Goal: Task Accomplishment & Management: Manage account settings

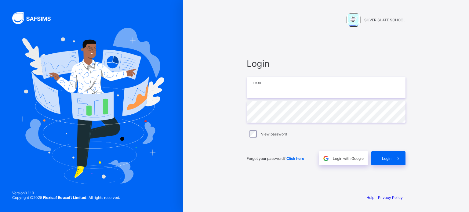
click at [274, 90] on input "email" at bounding box center [326, 87] width 159 height 21
click at [289, 88] on input "**********" at bounding box center [326, 87] width 159 height 21
type input "**********"
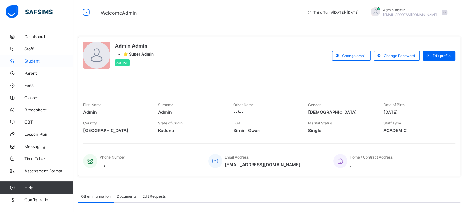
click at [28, 61] on span "Student" at bounding box center [48, 61] width 49 height 5
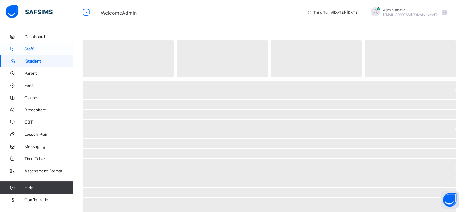
click at [28, 50] on span "Staff" at bounding box center [48, 48] width 49 height 5
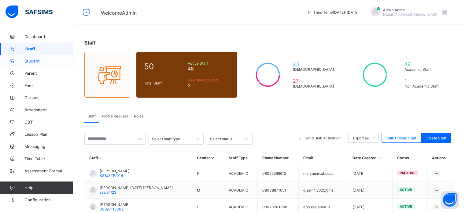
scroll to position [31, 0]
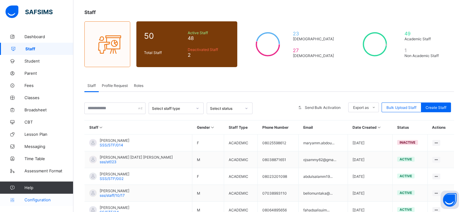
click at [43, 201] on span "Configuration" at bounding box center [48, 200] width 49 height 5
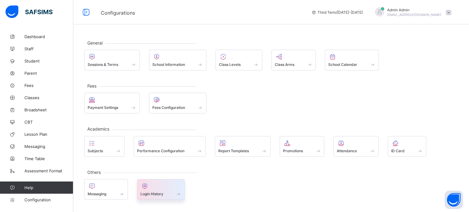
click at [158, 196] on div "Login History" at bounding box center [161, 189] width 48 height 21
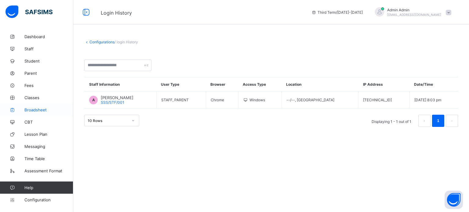
click at [32, 111] on span "Broadsheet" at bounding box center [48, 110] width 49 height 5
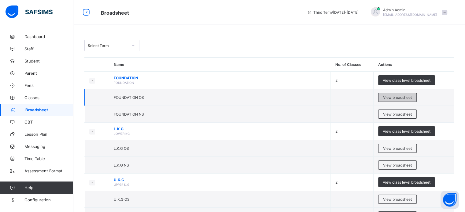
click at [393, 99] on span "View broadsheet" at bounding box center [397, 97] width 29 height 5
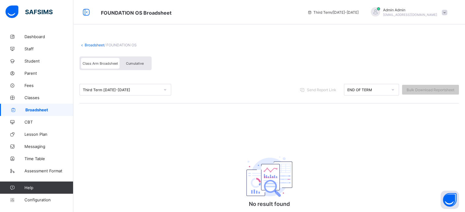
click at [92, 42] on span at bounding box center [268, 40] width 379 height 6
click at [93, 44] on link "Broadsheet" at bounding box center [95, 45] width 20 height 5
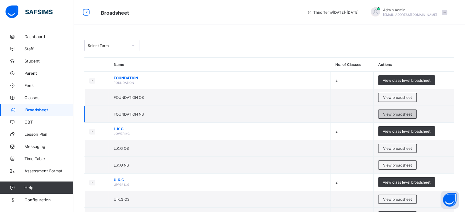
click at [401, 117] on div "View broadsheet" at bounding box center [397, 114] width 39 height 9
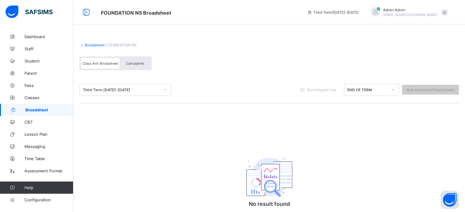
click at [93, 46] on link "Broadsheet" at bounding box center [95, 45] width 20 height 5
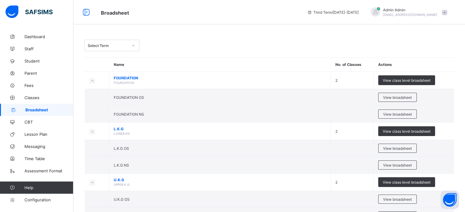
click at [401, 14] on span "nelu.akejellu+28@flexisaf.com" at bounding box center [410, 15] width 54 height 4
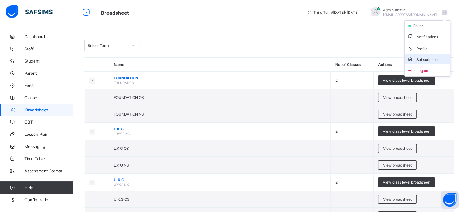
click at [437, 60] on span "Subscription" at bounding box center [422, 59] width 31 height 5
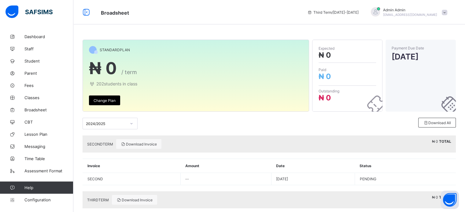
click at [132, 125] on div "2024/2025" at bounding box center [110, 124] width 55 height 12
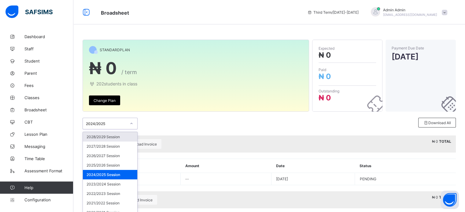
scroll to position [14, 0]
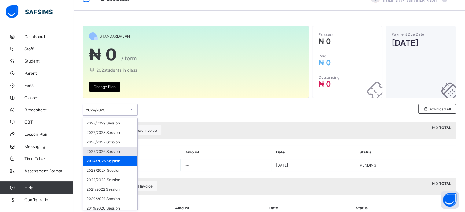
click at [115, 151] on div "2025/2026 Session" at bounding box center [110, 151] width 54 height 9
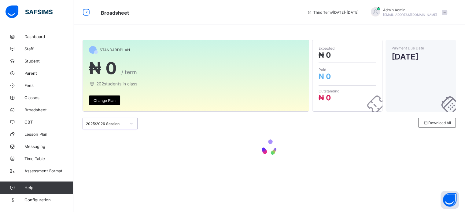
scroll to position [0, 0]
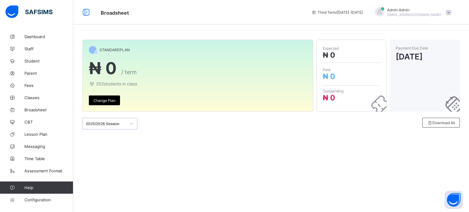
click at [127, 73] on span "/ term" at bounding box center [129, 72] width 16 height 6
click at [35, 106] on link "Broadsheet" at bounding box center [36, 110] width 73 height 12
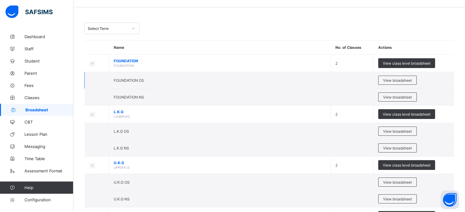
scroll to position [31, 0]
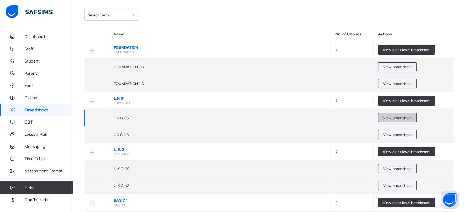
click at [402, 115] on div "View broadsheet" at bounding box center [397, 117] width 39 height 9
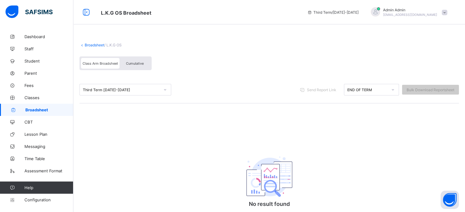
click at [90, 43] on link "Broadsheet" at bounding box center [95, 45] width 20 height 5
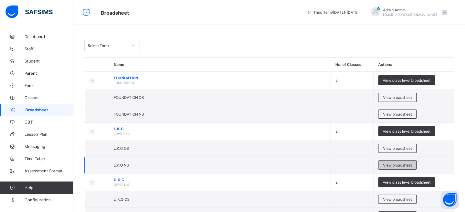
click at [410, 163] on span "View broadsheet" at bounding box center [397, 165] width 29 height 5
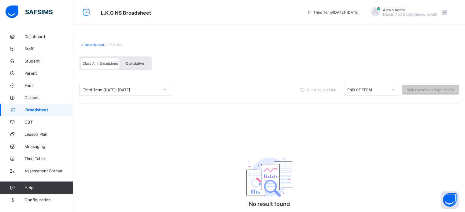
click at [95, 47] on link "Broadsheet" at bounding box center [95, 45] width 20 height 5
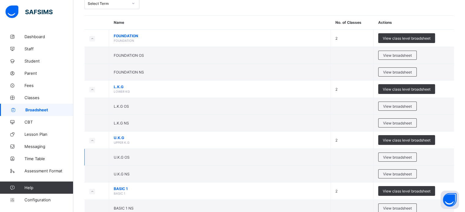
scroll to position [61, 0]
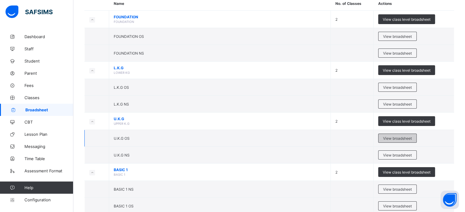
click at [405, 138] on span "View broadsheet" at bounding box center [397, 138] width 29 height 5
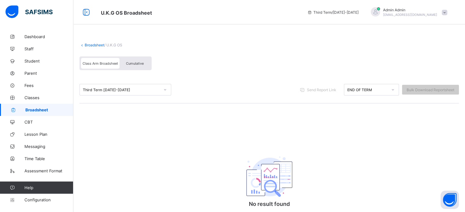
click at [95, 44] on link "Broadsheet" at bounding box center [95, 45] width 20 height 5
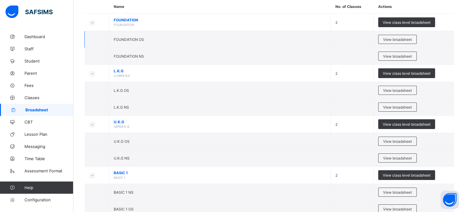
scroll to position [61, 0]
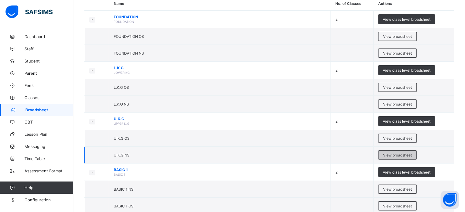
click at [408, 157] on div "View broadsheet" at bounding box center [397, 155] width 39 height 9
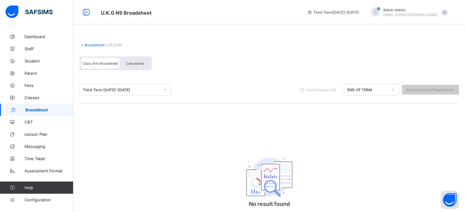
click at [98, 44] on link "Broadsheet" at bounding box center [95, 45] width 20 height 5
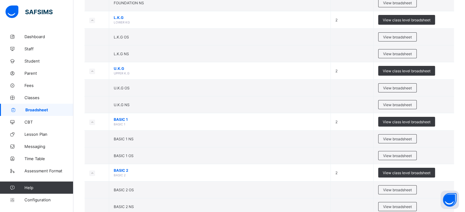
scroll to position [122, 0]
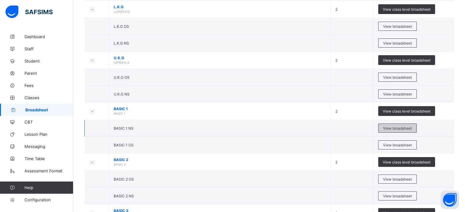
click at [403, 127] on span "View broadsheet" at bounding box center [397, 128] width 29 height 5
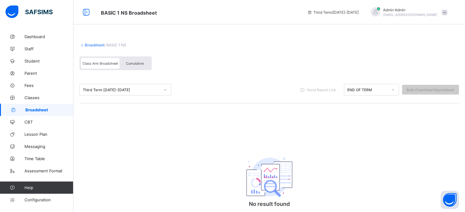
click at [93, 45] on link "Broadsheet" at bounding box center [95, 45] width 20 height 5
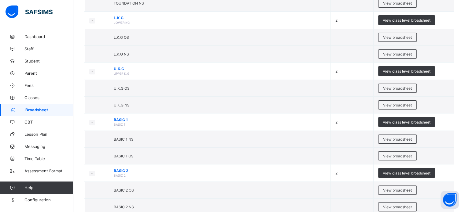
scroll to position [122, 0]
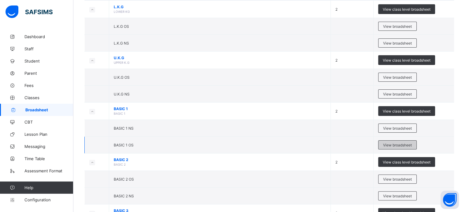
click at [396, 143] on span "View broadsheet" at bounding box center [397, 145] width 29 height 5
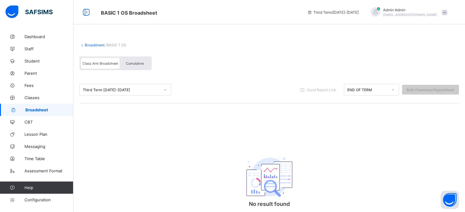
click at [93, 46] on link "Broadsheet" at bounding box center [95, 45] width 20 height 5
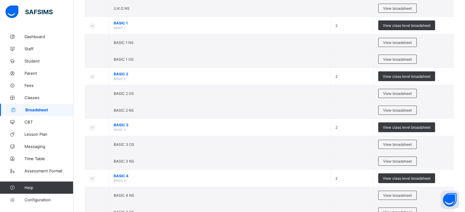
scroll to position [214, 0]
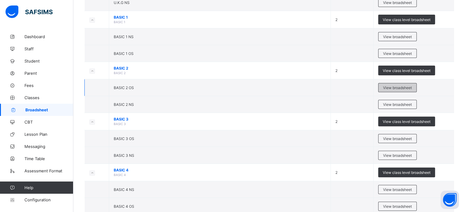
click at [400, 87] on span "View broadsheet" at bounding box center [397, 88] width 29 height 5
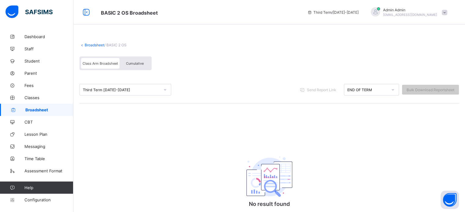
click at [93, 45] on link "Broadsheet" at bounding box center [95, 45] width 20 height 5
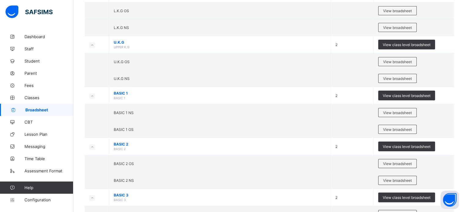
scroll to position [153, 0]
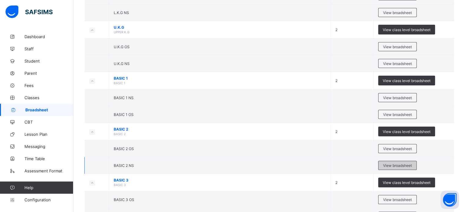
click at [397, 162] on div "View broadsheet" at bounding box center [397, 165] width 39 height 9
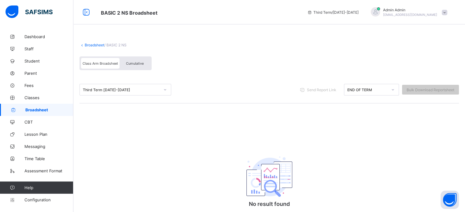
click at [95, 45] on link "Broadsheet" at bounding box center [95, 45] width 20 height 5
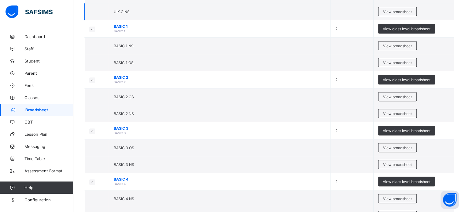
scroll to position [214, 0]
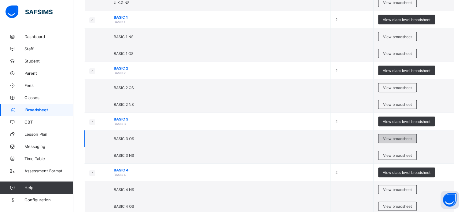
click at [409, 137] on span "View broadsheet" at bounding box center [397, 139] width 29 height 5
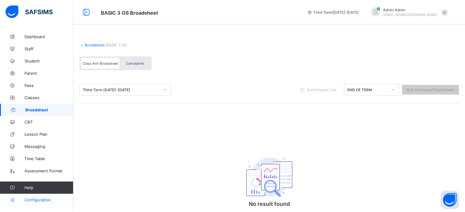
click at [41, 203] on link "Configuration" at bounding box center [36, 200] width 73 height 12
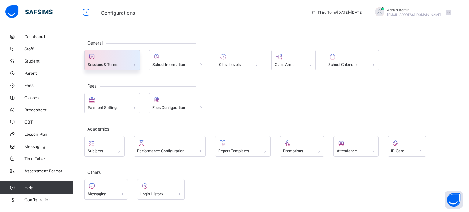
click at [104, 61] on span at bounding box center [112, 62] width 49 height 2
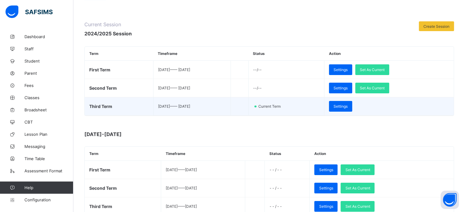
scroll to position [61, 0]
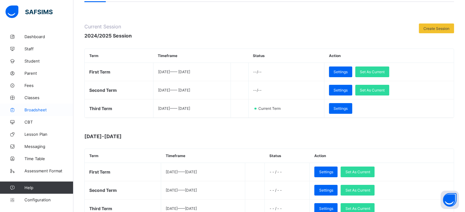
click at [46, 110] on span "Broadsheet" at bounding box center [48, 110] width 49 height 5
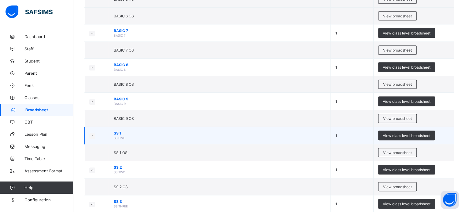
scroll to position [537, 0]
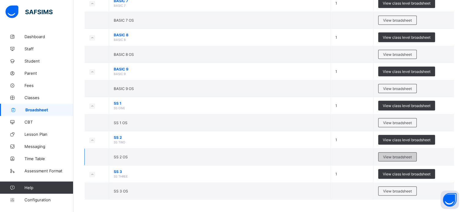
click at [396, 156] on span "View broadsheet" at bounding box center [397, 157] width 29 height 5
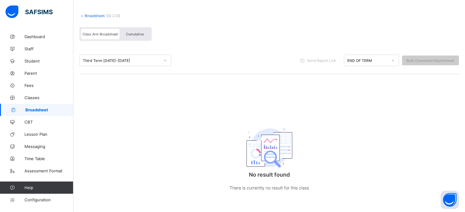
scroll to position [31, 0]
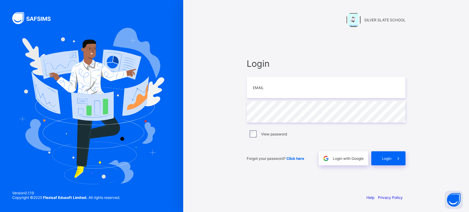
click at [285, 32] on div "SILVER SLATE SCHOOL Login Email Password View password Forgot your password? Cl…" at bounding box center [326, 106] width 183 height 212
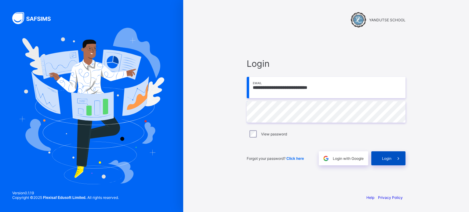
click at [386, 160] on span "Login" at bounding box center [386, 158] width 9 height 5
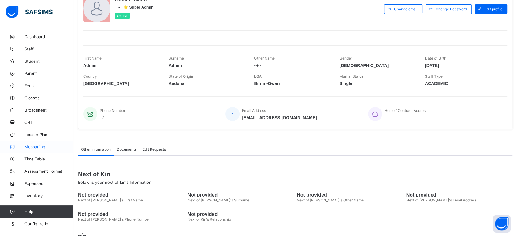
scroll to position [67, 0]
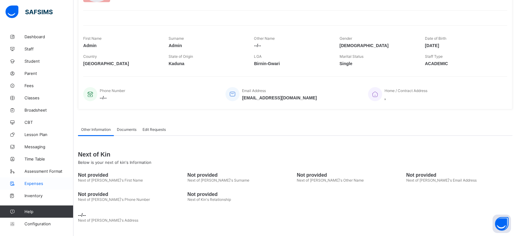
drag, startPoint x: 34, startPoint y: 181, endPoint x: 33, endPoint y: 185, distance: 3.9
click at [34, 181] on span "Expenses" at bounding box center [48, 183] width 49 height 5
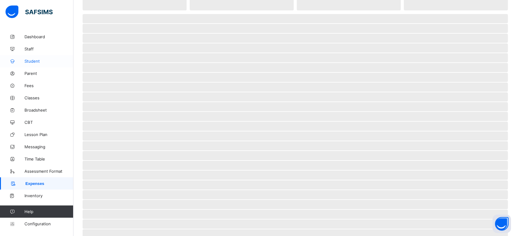
click at [32, 190] on link "Inventory" at bounding box center [36, 196] width 73 height 12
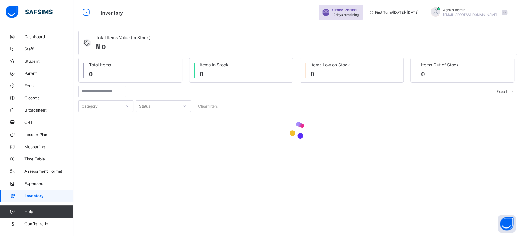
click at [455, 11] on span "Admin Admin" at bounding box center [470, 10] width 54 height 5
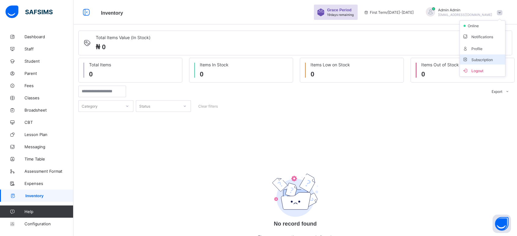
click at [469, 59] on span "Subscription" at bounding box center [477, 59] width 31 height 5
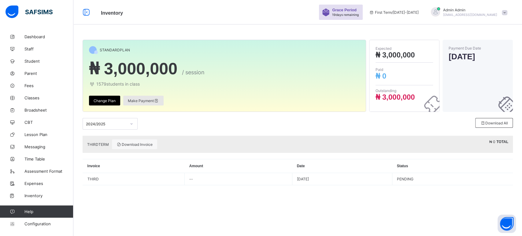
click at [144, 100] on span "Make Payment" at bounding box center [143, 100] width 31 height 5
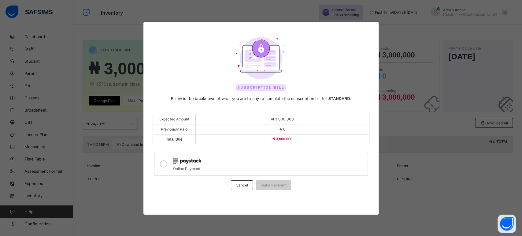
click at [162, 164] on icon at bounding box center [163, 163] width 7 height 7
click at [279, 183] on span "Make Payment" at bounding box center [273, 185] width 26 height 5
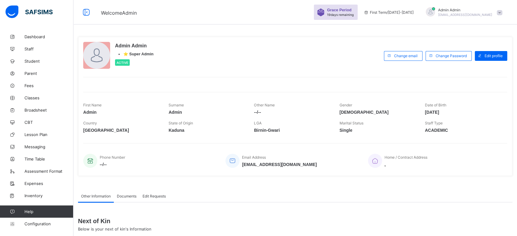
click at [459, 13] on span "nelu.akejellu+378@flexisaf.com" at bounding box center [465, 15] width 54 height 4
click at [480, 61] on li "Subscription" at bounding box center [481, 59] width 45 height 10
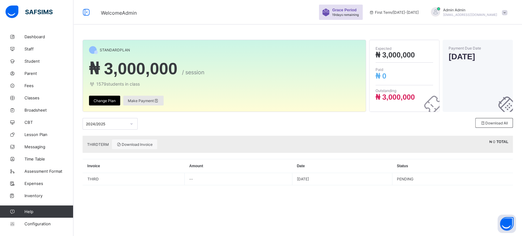
click at [139, 98] on div "Make Payment" at bounding box center [143, 101] width 40 height 10
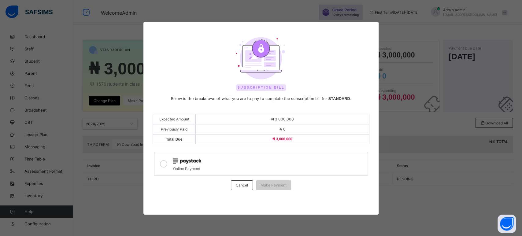
click at [164, 163] on icon at bounding box center [163, 163] width 7 height 7
click at [279, 184] on span "Make Payment" at bounding box center [273, 185] width 26 height 5
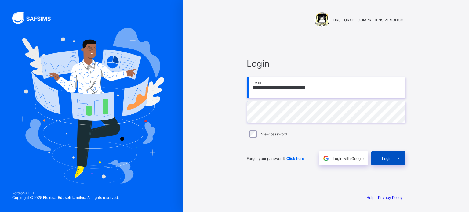
click at [384, 164] on div "Login" at bounding box center [389, 159] width 34 height 14
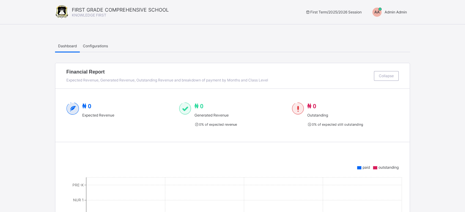
click at [379, 13] on span "AA" at bounding box center [376, 12] width 5 height 4
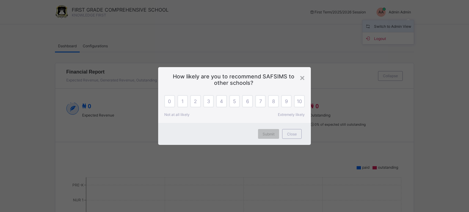
click at [388, 28] on div "× How likely are you to recommend SAFSIMS to other schools? 0 1 2 3 4 5 6 7 8 9…" at bounding box center [234, 106] width 469 height 212
click at [303, 79] on div "×" at bounding box center [302, 78] width 5 height 10
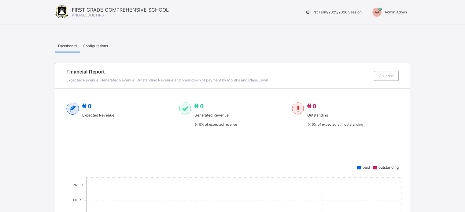
click at [379, 13] on span "AA" at bounding box center [376, 12] width 5 height 4
click at [385, 27] on span "Switch to Admin View" at bounding box center [384, 26] width 46 height 7
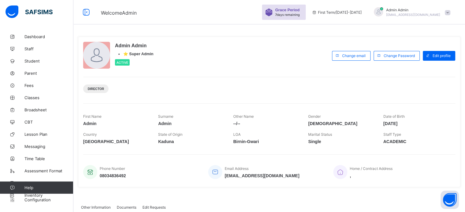
click at [400, 9] on span "Admin Admin" at bounding box center [413, 10] width 54 height 5
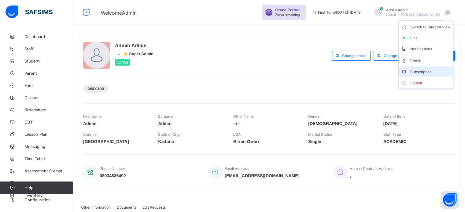
click at [431, 70] on span "Subscription" at bounding box center [416, 72] width 31 height 5
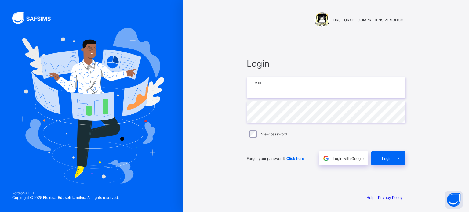
click at [263, 90] on input "email" at bounding box center [326, 87] width 159 height 21
type input "**********"
click at [391, 159] on span "Login" at bounding box center [386, 158] width 9 height 5
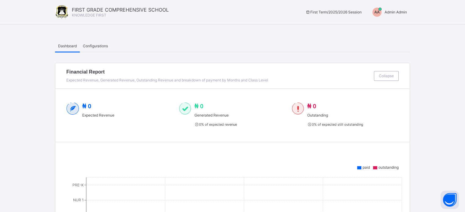
click at [379, 13] on span "AA" at bounding box center [376, 12] width 5 height 4
click at [382, 26] on span "Switch to Admin View" at bounding box center [384, 26] width 46 height 7
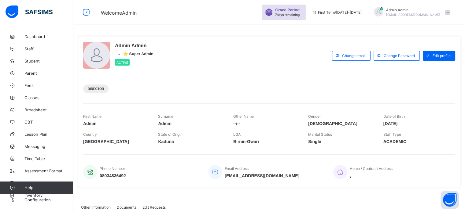
click at [413, 10] on span "Admin Admin" at bounding box center [413, 10] width 54 height 5
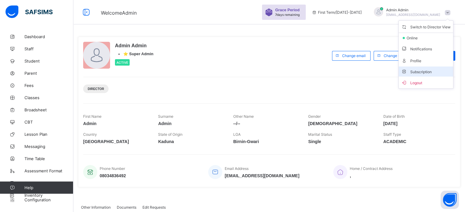
click at [424, 70] on span "Subscription" at bounding box center [416, 72] width 31 height 5
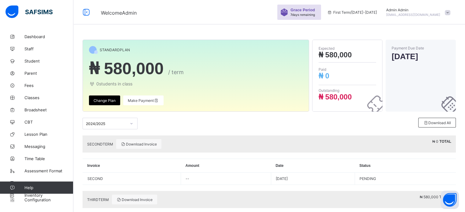
click at [402, 14] on span "nelu.akejellu+46@flexisaf.com" at bounding box center [413, 15] width 54 height 4
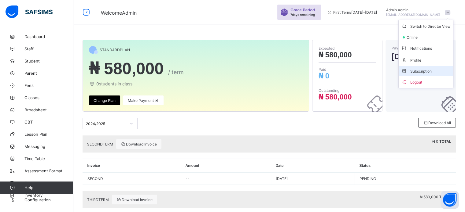
click at [429, 69] on span "Subscription" at bounding box center [416, 71] width 31 height 5
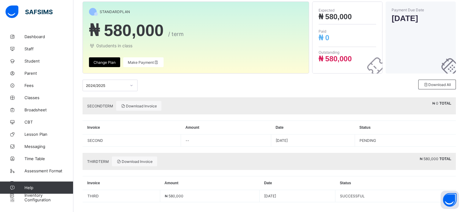
scroll to position [44, 0]
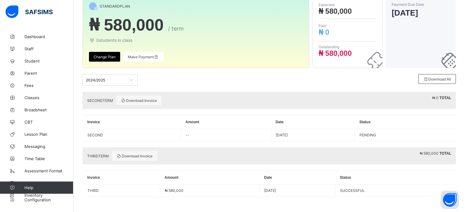
click at [133, 79] on div at bounding box center [131, 80] width 10 height 10
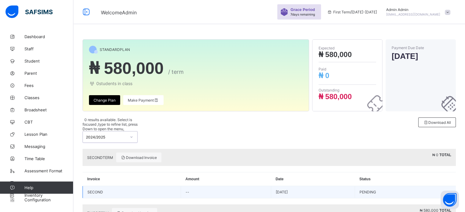
scroll to position [0, 0]
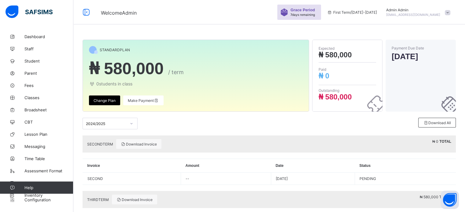
click at [181, 127] on div at bounding box center [222, 124] width 92 height 12
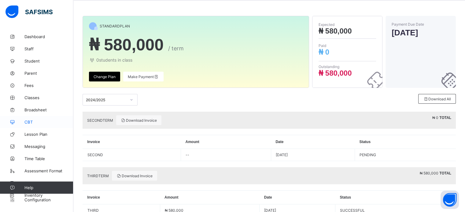
scroll to position [13, 0]
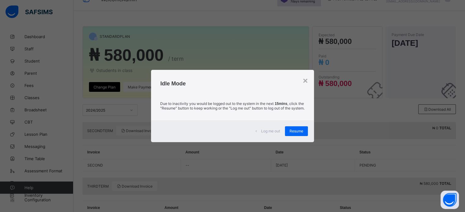
drag, startPoint x: 303, startPoint y: 132, endPoint x: 283, endPoint y: 115, distance: 26.4
click at [303, 132] on span "Resume" at bounding box center [296, 131] width 14 height 5
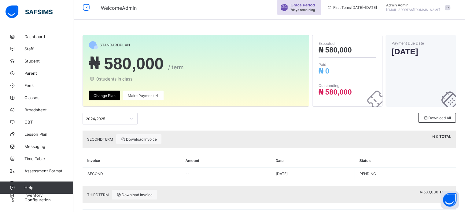
scroll to position [0, 0]
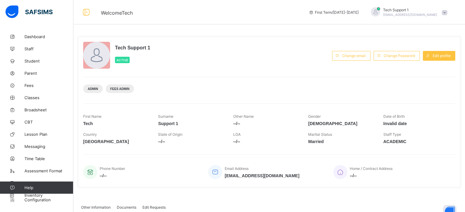
click at [383, 16] on div at bounding box center [375, 12] width 15 height 10
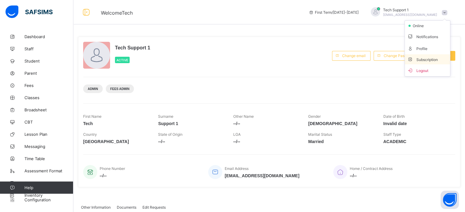
click at [430, 60] on span "Subscription" at bounding box center [422, 59] width 31 height 5
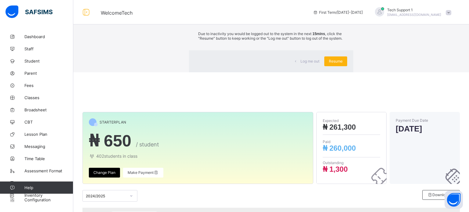
click at [329, 64] on span "Resume" at bounding box center [336, 61] width 14 height 5
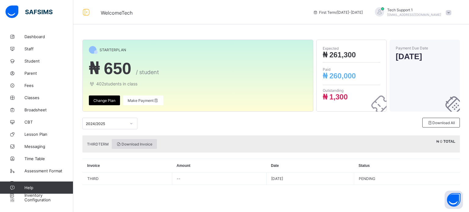
click at [142, 143] on span "Download Invoice" at bounding box center [134, 144] width 36 height 5
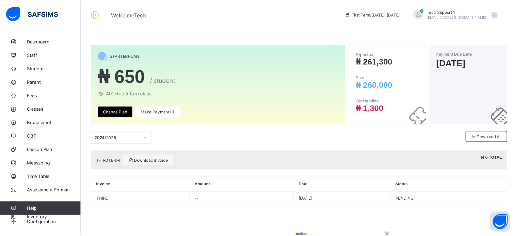
scroll to position [0, 0]
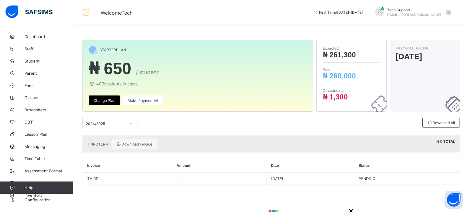
click at [349, 207] on div "×" at bounding box center [351, 212] width 5 height 10
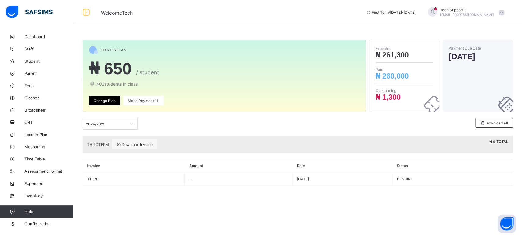
click at [251, 38] on div "STARTER PLAN ₦ 650 / student 402 students in class Change Plan Make Payment Exp…" at bounding box center [297, 116] width 448 height 170
click at [30, 186] on link "Expenses" at bounding box center [36, 183] width 73 height 12
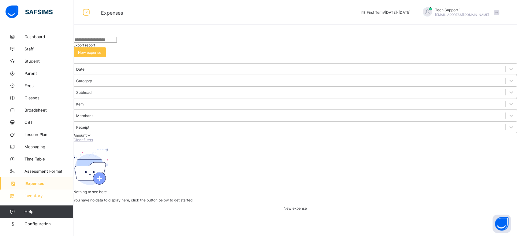
click at [25, 195] on span "Inventory" at bounding box center [48, 195] width 49 height 5
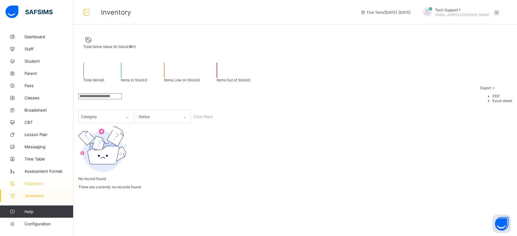
click at [32, 182] on span "Expenses" at bounding box center [48, 183] width 49 height 5
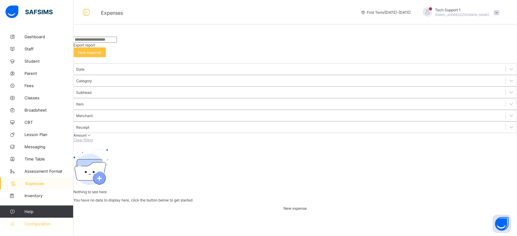
click at [41, 212] on link "Configuration" at bounding box center [36, 224] width 73 height 12
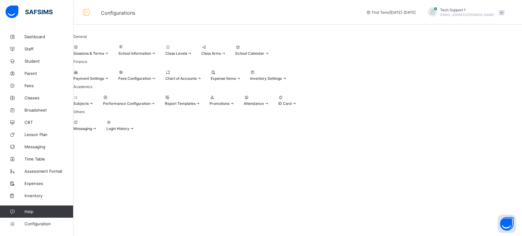
click at [241, 75] on div at bounding box center [226, 72] width 30 height 5
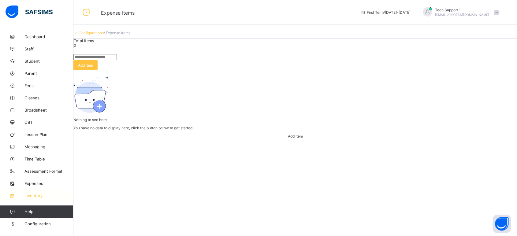
click at [40, 195] on span "Inventory" at bounding box center [48, 195] width 49 height 5
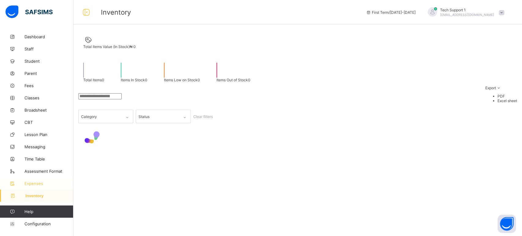
click at [35, 184] on span "Expenses" at bounding box center [48, 183] width 49 height 5
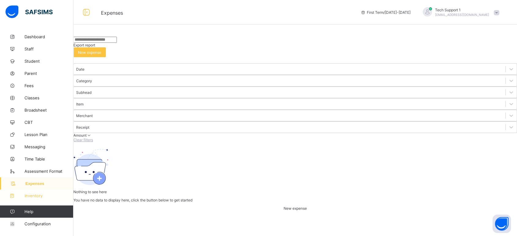
click at [39, 194] on span "Inventory" at bounding box center [48, 195] width 49 height 5
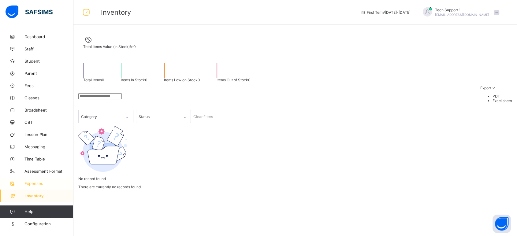
click at [43, 184] on span "Expenses" at bounding box center [48, 183] width 49 height 5
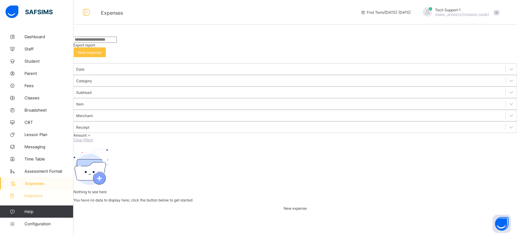
click at [25, 198] on span "Inventory" at bounding box center [48, 195] width 49 height 5
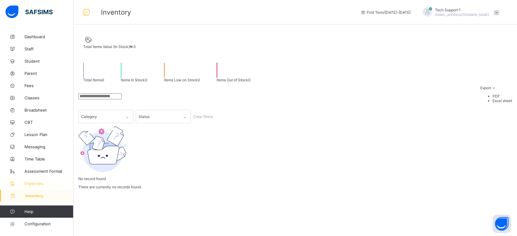
click at [36, 182] on span "Expenses" at bounding box center [48, 183] width 49 height 5
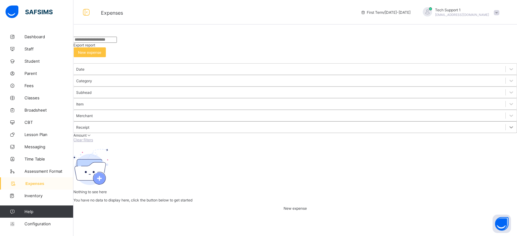
click at [469, 124] on icon at bounding box center [511, 127] width 6 height 6
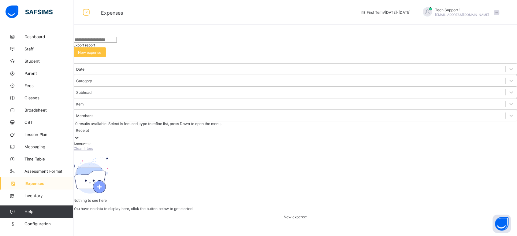
click at [80, 134] on icon at bounding box center [77, 137] width 6 height 6
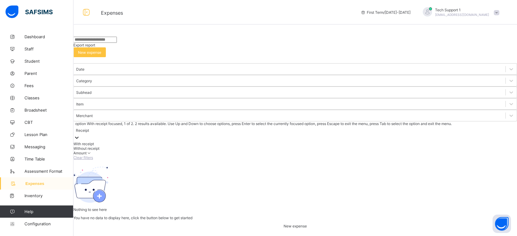
click at [79, 137] on icon at bounding box center [77, 138] width 4 height 2
click at [87, 151] on span "Amount" at bounding box center [79, 153] width 13 height 5
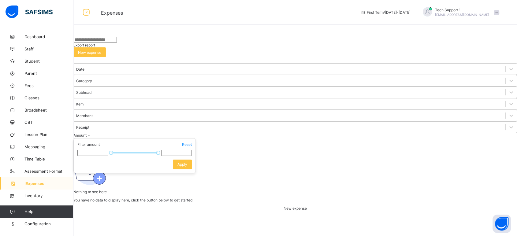
click at [93, 138] on span "Clear filters" at bounding box center [83, 140] width 20 height 5
click at [248, 148] on div "Nothing to see here You have no data to display here, click the button below to…" at bounding box center [294, 179] width 443 height 62
drag, startPoint x: 160, startPoint y: 117, endPoint x: 163, endPoint y: 116, distance: 3.4
click at [160, 117] on div "Export report New expense Date Category Subhead Item Merchant Receipt Amount Fi…" at bounding box center [294, 124] width 443 height 174
click at [365, 43] on div at bounding box center [294, 43] width 443 height 0
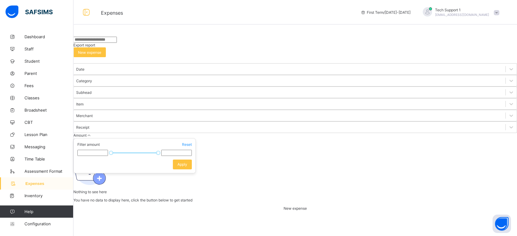
click at [313, 37] on div "Export report New expense Date Category Subhead Item Merchant Receipt Amount Fi…" at bounding box center [294, 124] width 443 height 174
click at [274, 148] on div "Nothing to see here You have no data to display here, click the button below to…" at bounding box center [294, 179] width 443 height 62
click at [87, 133] on span "Amount" at bounding box center [79, 135] width 13 height 5
click at [372, 63] on div "Date Category Subhead Item Merchant Receipt Amount Clear filters" at bounding box center [294, 102] width 443 height 79
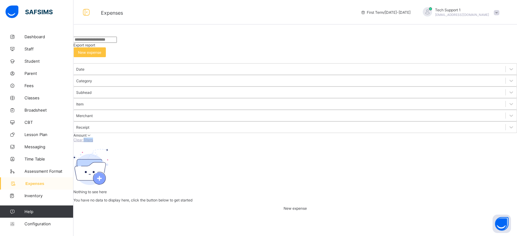
click at [372, 63] on div "Date Category Subhead Item Merchant Receipt Amount Clear filters" at bounding box center [294, 102] width 443 height 79
click at [93, 138] on span "Clear filters" at bounding box center [83, 140] width 20 height 5
click at [95, 47] on span "Export report" at bounding box center [84, 45] width 22 height 5
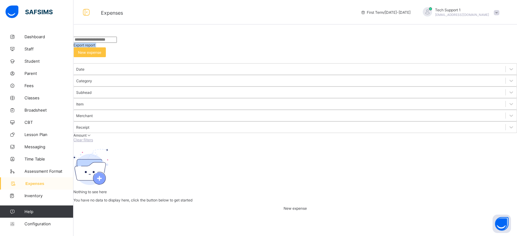
click at [95, 47] on span "Export report" at bounding box center [84, 45] width 22 height 5
click at [101, 50] on span "New expense" at bounding box center [89, 52] width 23 height 5
click at [359, 211] on div "Add New Expense" at bounding box center [295, 214] width 233 height 6
click at [400, 212] on div "×" at bounding box center [402, 222] width 5 height 10
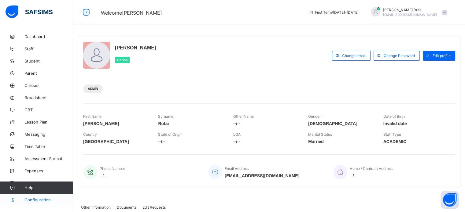
click at [48, 195] on link "Configuration" at bounding box center [36, 200] width 73 height 12
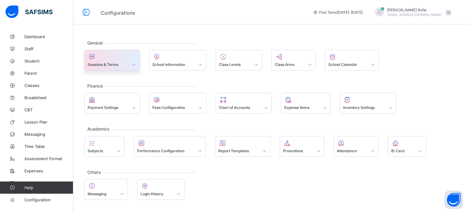
click at [108, 63] on span "Sessions & Terms" at bounding box center [103, 64] width 31 height 5
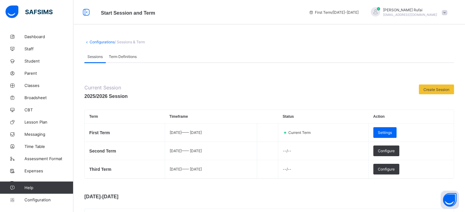
click at [419, 12] on div "[PERSON_NAME] [EMAIL_ADDRESS][DOMAIN_NAME]" at bounding box center [410, 12] width 54 height 9
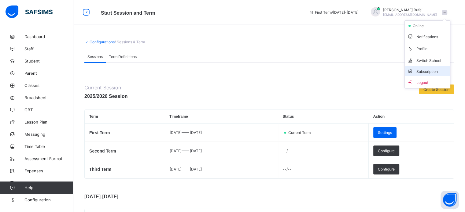
click at [427, 72] on span "Subscription" at bounding box center [422, 71] width 31 height 5
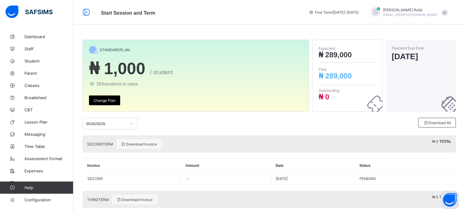
click at [413, 12] on span "Abiodun Rufai" at bounding box center [410, 10] width 54 height 5
click at [431, 11] on span "Abiodun Rufai" at bounding box center [410, 10] width 54 height 5
click at [424, 6] on div "First Term / 2025-2026 Abiodun Rufai musbahu.rufai@flexisaf.com" at bounding box center [385, 12] width 159 height 24
click at [424, 15] on span "musbahu.rufai@flexisaf.com" at bounding box center [410, 15] width 54 height 4
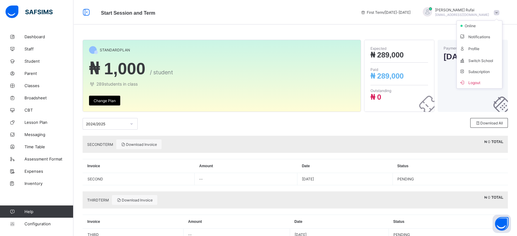
drag, startPoint x: 454, startPoint y: 1, endPoint x: 329, endPoint y: 25, distance: 127.3
click at [329, 25] on div "STANDARD PLAN ₦ 1,000 / student 289 students in class Change Plan Expected ₦ 28…" at bounding box center [294, 128] width 443 height 256
click at [32, 168] on link "Expenses" at bounding box center [36, 171] width 73 height 12
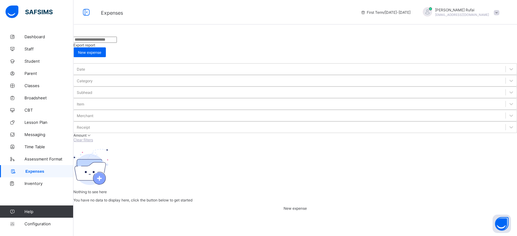
click at [458, 47] on div "Export report" at bounding box center [294, 45] width 443 height 5
click at [299, 211] on span "New expense" at bounding box center [294, 208] width 23 height 5
click at [247, 212] on div "Select item" at bounding box center [283, 227] width 209 height 9
click at [247, 212] on div "Select item" at bounding box center [289, 230] width 221 height 9
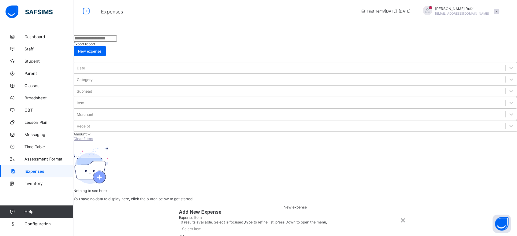
scroll to position [2, 0]
click at [400, 212] on div "×" at bounding box center [402, 220] width 5 height 10
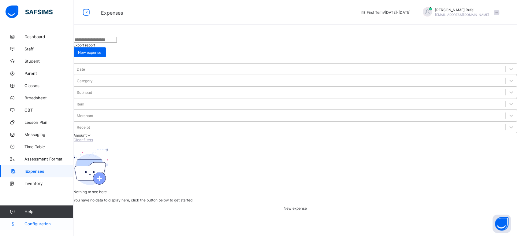
click at [41, 212] on span "Configuration" at bounding box center [48, 223] width 49 height 5
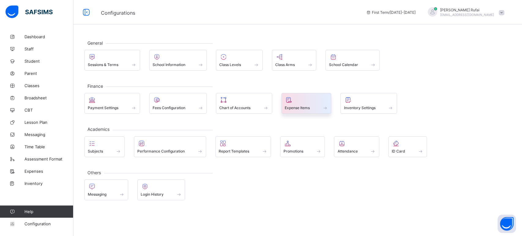
click at [292, 104] on span at bounding box center [306, 105] width 43 height 2
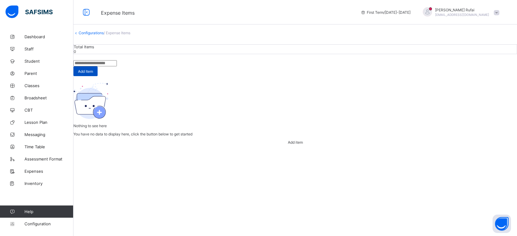
click at [98, 76] on div "Add Item" at bounding box center [85, 71] width 24 height 10
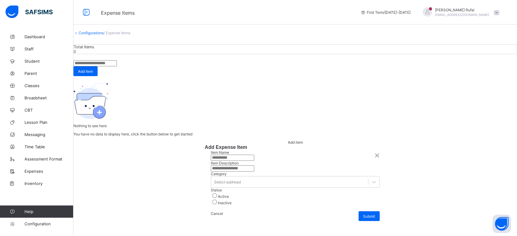
click at [254, 155] on input "text" at bounding box center [232, 158] width 43 height 6
click at [252, 165] on input "text" at bounding box center [232, 168] width 43 height 6
click at [230, 178] on div "Select subhead" at bounding box center [289, 182] width 157 height 9
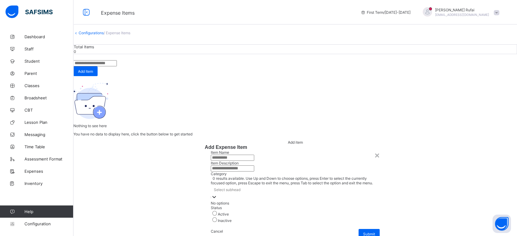
click at [222, 185] on div "Select subhead" at bounding box center [295, 189] width 169 height 9
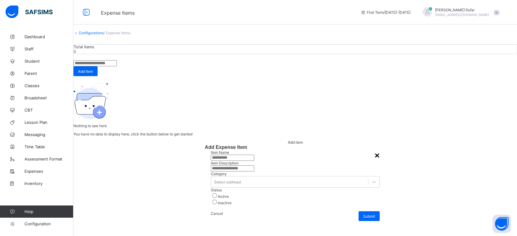
click at [374, 151] on div "×" at bounding box center [376, 156] width 5 height 10
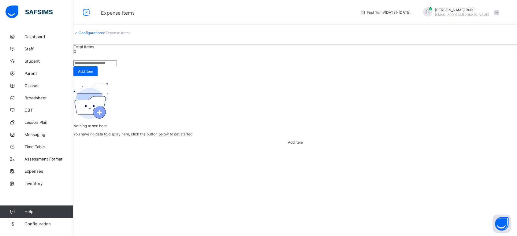
click at [104, 35] on link "Configurations" at bounding box center [91, 33] width 25 height 5
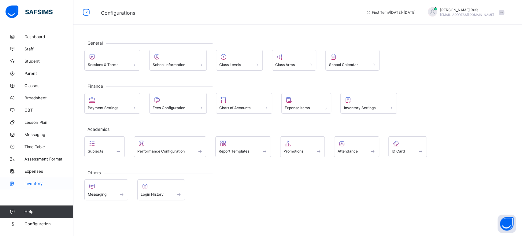
click at [35, 182] on span "Inventory" at bounding box center [48, 183] width 49 height 5
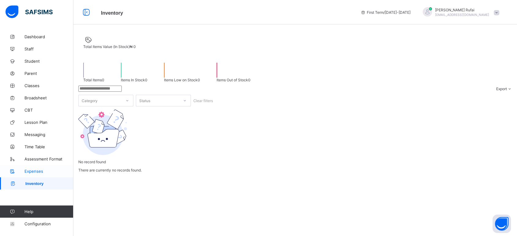
click at [34, 168] on link "Expenses" at bounding box center [36, 171] width 73 height 12
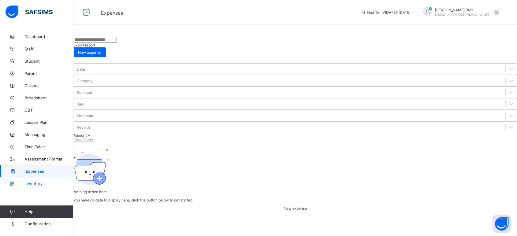
click at [38, 186] on link "Inventory" at bounding box center [36, 183] width 73 height 12
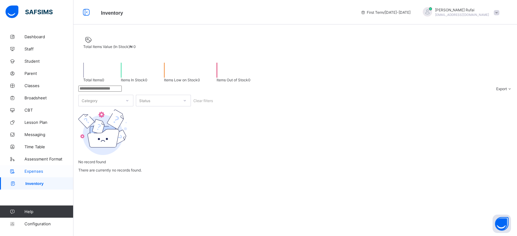
click at [40, 169] on span "Expenses" at bounding box center [48, 171] width 49 height 5
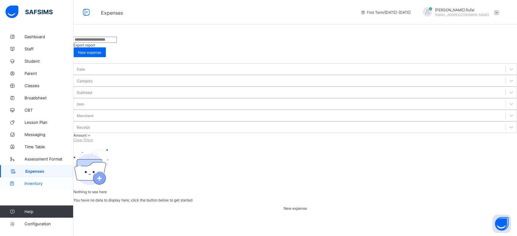
click at [38, 182] on span "Inventory" at bounding box center [48, 183] width 49 height 5
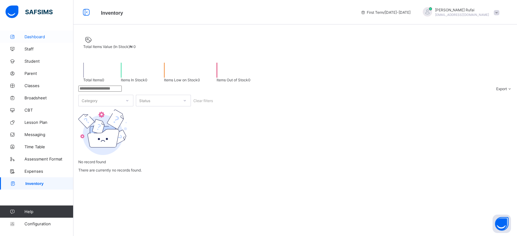
click at [34, 36] on span "Dashboard" at bounding box center [48, 36] width 49 height 5
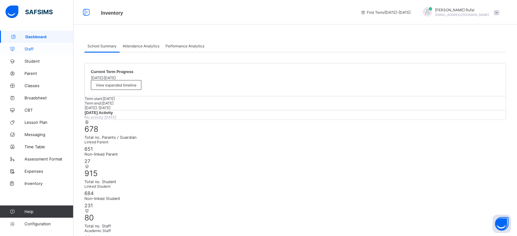
click at [30, 47] on span "Staff" at bounding box center [48, 48] width 49 height 5
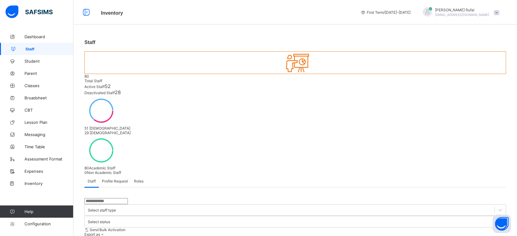
click at [469, 12] on div "Abiodun Rufai musbahu.rufai@flexisaf.com" at bounding box center [462, 12] width 54 height 9
click at [469, 20] on ul "online Notifications Profile Switch School Subscription Logout" at bounding box center [479, 54] width 46 height 68
click at [469, 14] on span at bounding box center [496, 12] width 6 height 5
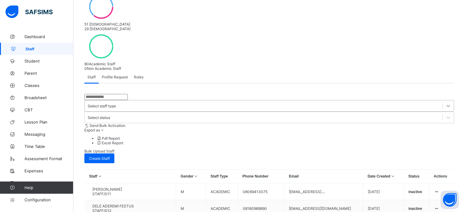
scroll to position [35, 0]
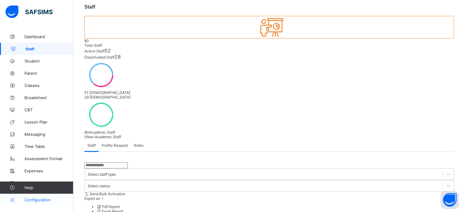
click at [31, 199] on span "Configuration" at bounding box center [48, 200] width 49 height 5
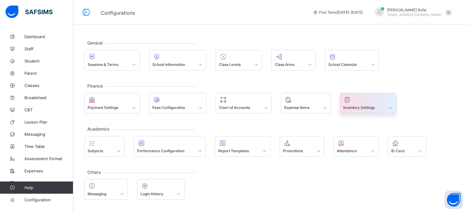
click at [369, 107] on span "Inventory Settings" at bounding box center [359, 107] width 31 height 5
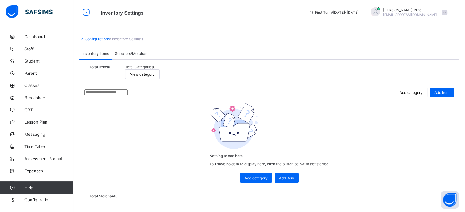
click at [125, 53] on span "Suppliers/Merchants" at bounding box center [132, 53] width 35 height 5
click at [87, 55] on span "Inventory Items" at bounding box center [96, 53] width 26 height 5
click at [101, 40] on link "Configurations" at bounding box center [97, 39] width 25 height 5
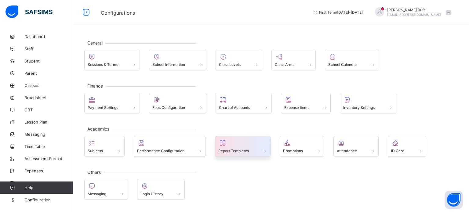
click at [244, 151] on span "Report Templates" at bounding box center [234, 151] width 31 height 5
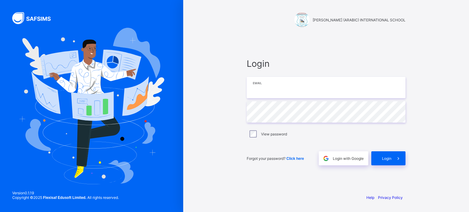
click at [260, 92] on input "email" at bounding box center [326, 87] width 159 height 21
type input "**********"
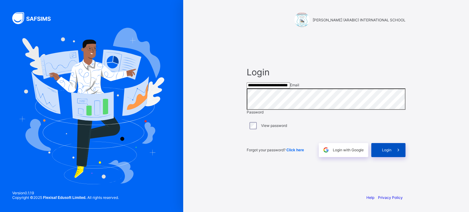
click at [388, 153] on span "Login" at bounding box center [386, 150] width 9 height 5
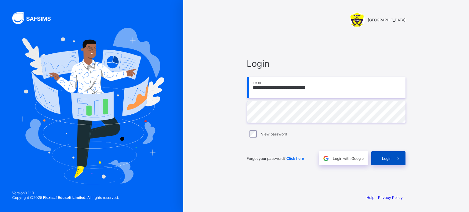
click at [387, 161] on div "Login" at bounding box center [389, 159] width 34 height 14
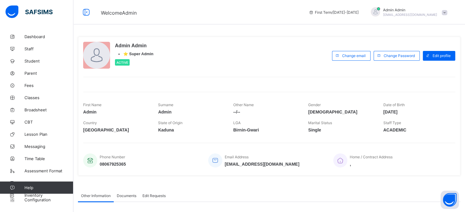
click at [380, 12] on div at bounding box center [375, 11] width 9 height 9
click at [422, 61] on span "Subscription" at bounding box center [422, 59] width 31 height 5
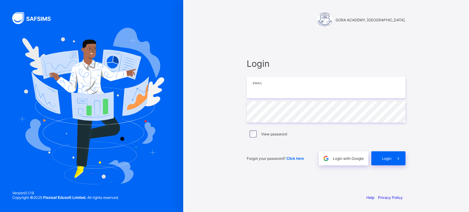
type input "**********"
click at [384, 157] on span "Login" at bounding box center [386, 158] width 9 height 5
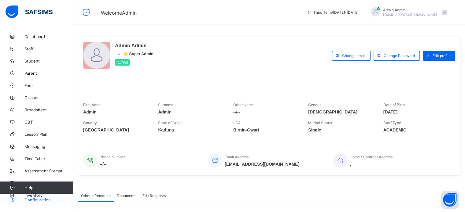
click at [34, 201] on span "Configuration" at bounding box center [48, 200] width 49 height 5
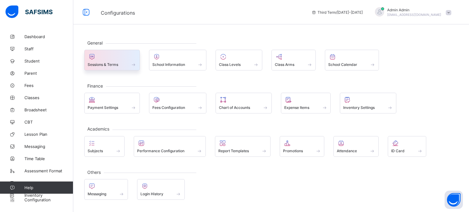
click at [98, 63] on span "Sessions & Terms" at bounding box center [103, 64] width 31 height 5
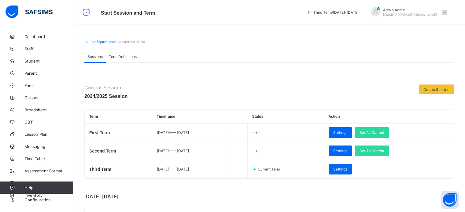
click at [434, 90] on span "Create Session" at bounding box center [436, 89] width 26 height 5
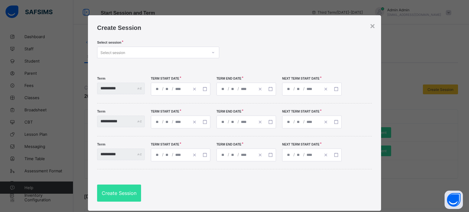
click at [114, 53] on div "Select session" at bounding box center [113, 53] width 25 height 12
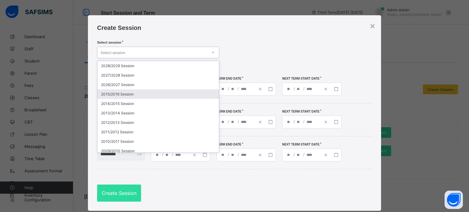
scroll to position [1, 0]
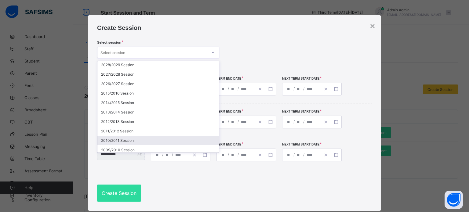
drag, startPoint x: 212, startPoint y: 124, endPoint x: 213, endPoint y: 134, distance: 9.9
click at [212, 137] on div "2028/2029 Session 2027/2028 Session 2026/2027 Session 2015/2016 Session 2014/20…" at bounding box center [159, 107] width 122 height 92
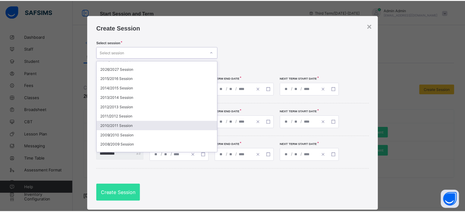
scroll to position [0, 0]
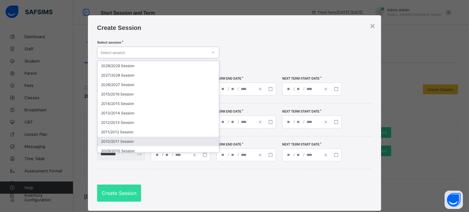
click at [264, 47] on div "Select session option 2010/2011 Session focused, 9 of 14. 14 results available.…" at bounding box center [234, 53] width 275 height 25
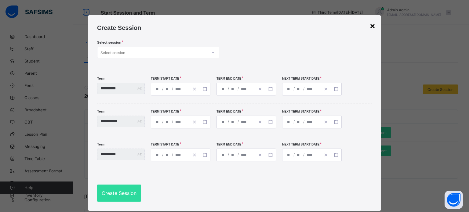
click at [370, 27] on div "×" at bounding box center [372, 26] width 5 height 10
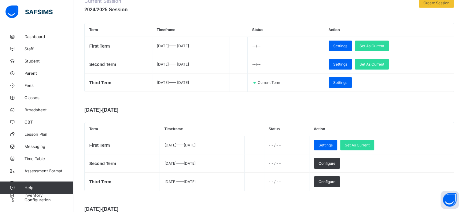
scroll to position [92, 0]
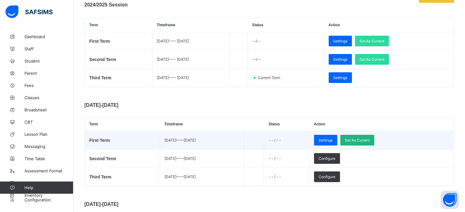
click at [370, 143] on span "Set As Current" at bounding box center [357, 140] width 25 height 5
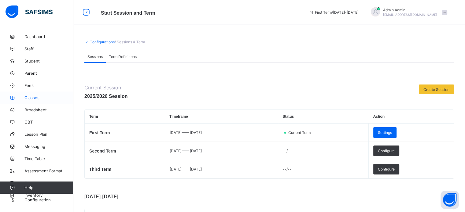
click at [26, 96] on span "Classes" at bounding box center [48, 97] width 49 height 5
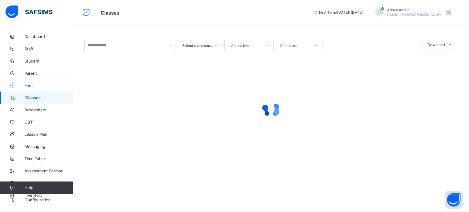
click at [28, 87] on span "Fees" at bounding box center [48, 85] width 49 height 5
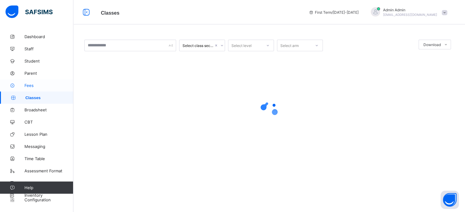
click at [28, 87] on span "Fees" at bounding box center [48, 85] width 49 height 5
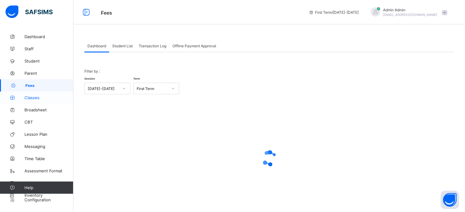
click at [30, 98] on span "Classes" at bounding box center [48, 97] width 49 height 5
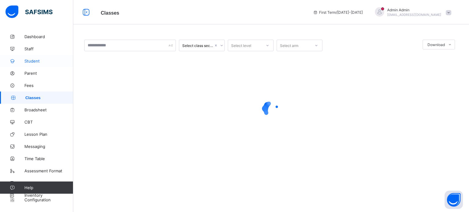
click at [32, 57] on link "Student" at bounding box center [36, 61] width 73 height 12
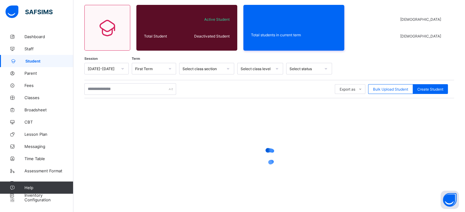
scroll to position [27, 0]
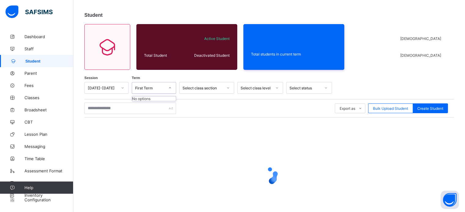
click at [163, 88] on div "First Term" at bounding box center [150, 88] width 30 height 5
click at [164, 89] on div at bounding box center [170, 88] width 12 height 11
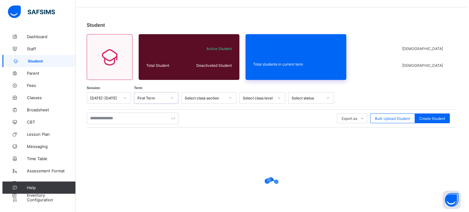
scroll to position [0, 0]
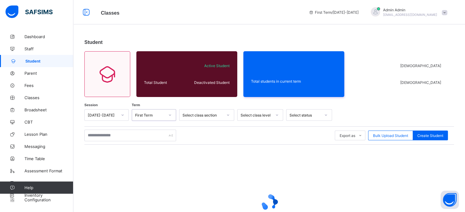
click at [403, 13] on span "nelu.akejellu+346@flexisaf.com" at bounding box center [410, 15] width 54 height 4
click at [411, 14] on span "nelu.akejellu+346@flexisaf.com" at bounding box center [410, 15] width 54 height 4
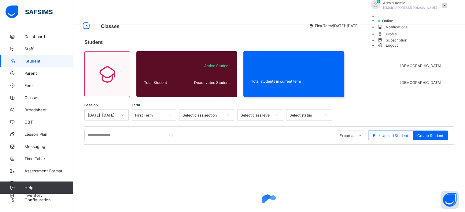
click at [428, 42] on li "Subscription" at bounding box center [413, 39] width 73 height 5
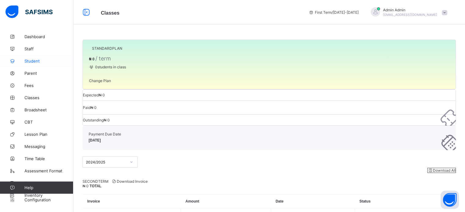
click at [33, 61] on span "Student" at bounding box center [48, 61] width 49 height 5
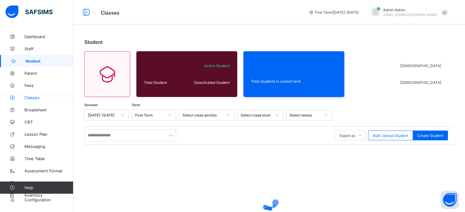
click at [33, 96] on span "Classes" at bounding box center [48, 97] width 49 height 5
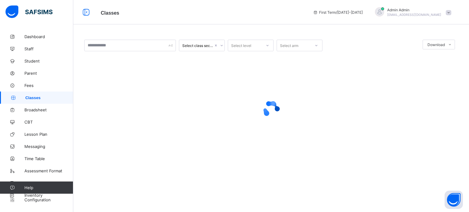
click at [403, 10] on span "Admin Admin" at bounding box center [415, 10] width 54 height 5
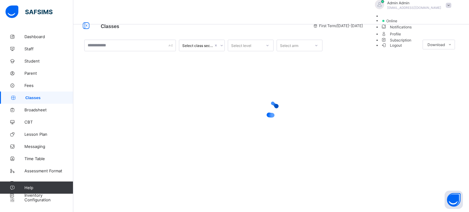
click at [403, 5] on span "Admin Admin" at bounding box center [415, 3] width 54 height 5
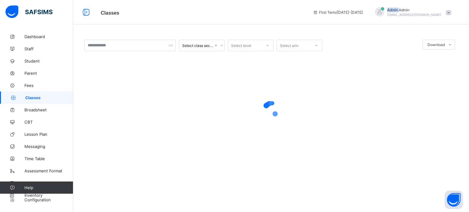
click at [403, 10] on span "Admin Admin" at bounding box center [415, 10] width 54 height 5
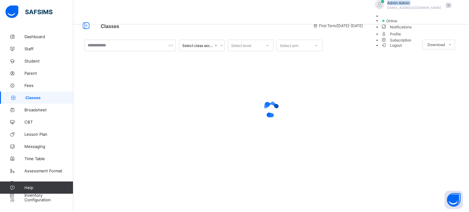
click at [403, 5] on span "Admin Admin" at bounding box center [415, 3] width 54 height 5
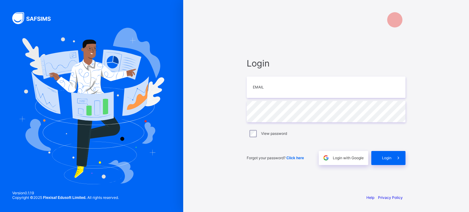
click at [383, 36] on div "Login Email Password View password Forgot your password? Click here Login with …" at bounding box center [326, 112] width 171 height 156
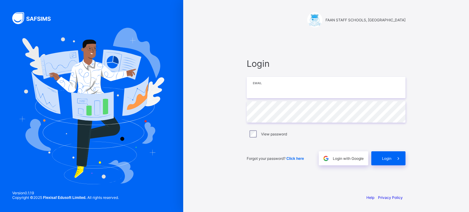
click at [272, 84] on input "email" at bounding box center [326, 87] width 159 height 21
click at [288, 90] on input "**********" at bounding box center [326, 87] width 159 height 21
click at [288, 89] on input "**********" at bounding box center [326, 87] width 159 height 21
click at [289, 88] on input "**********" at bounding box center [326, 87] width 159 height 21
type input "**********"
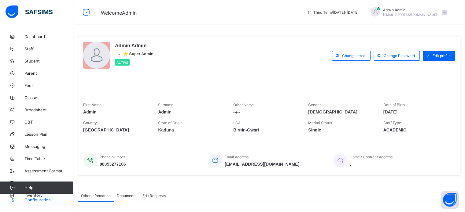
click at [39, 201] on span "Configuration" at bounding box center [48, 200] width 49 height 5
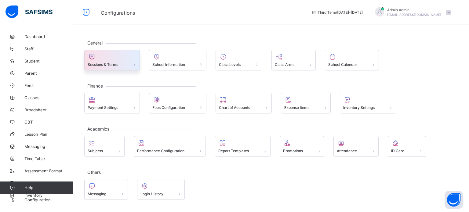
click at [107, 60] on div at bounding box center [112, 56] width 49 height 7
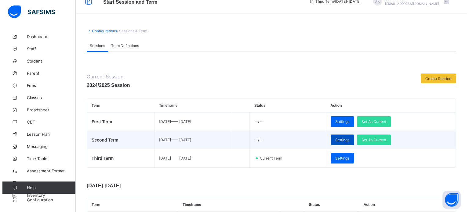
scroll to position [92, 0]
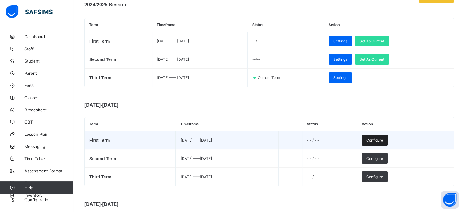
click at [383, 140] on span "Configure" at bounding box center [374, 140] width 17 height 5
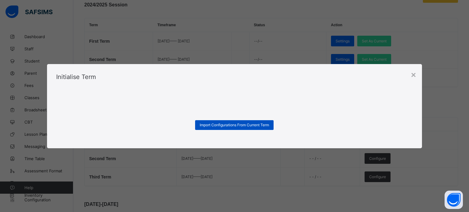
click at [241, 126] on span "Import Configurations From Current Term" at bounding box center [234, 125] width 69 height 5
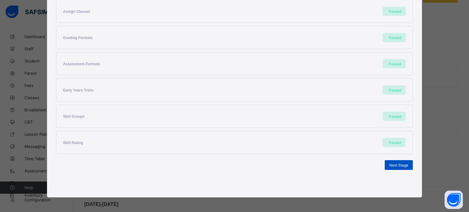
click at [401, 164] on span "Next Stage" at bounding box center [399, 165] width 19 height 5
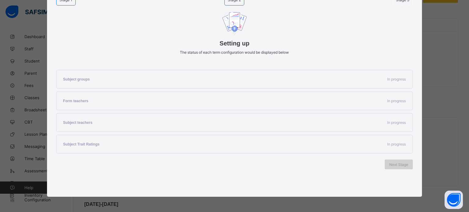
scroll to position [46, 0]
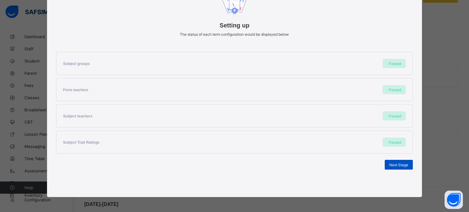
click at [399, 165] on span "Next Stage" at bounding box center [399, 165] width 19 height 5
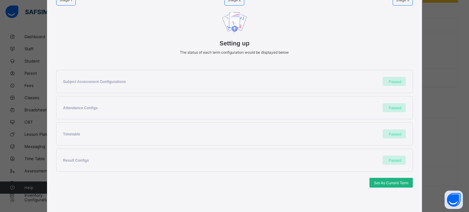
scroll to position [64, 0]
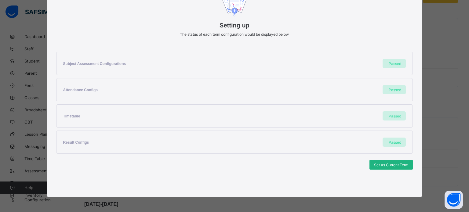
click at [399, 165] on span "Set As Current Term" at bounding box center [391, 165] width 34 height 5
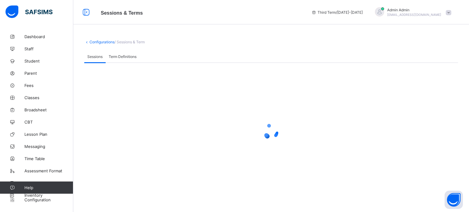
scroll to position [0, 0]
click at [399, 165] on div at bounding box center [271, 132] width 374 height 116
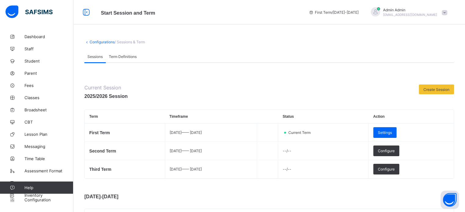
click at [400, 13] on div "Admin Admin [EMAIL_ADDRESS][DOMAIN_NAME]" at bounding box center [410, 12] width 54 height 9
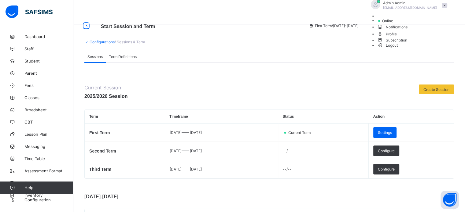
click at [398, 49] on span "Logout" at bounding box center [387, 45] width 21 height 6
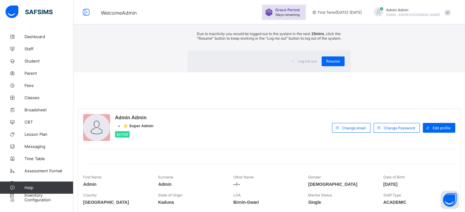
click at [326, 64] on span "Resume" at bounding box center [333, 61] width 14 height 5
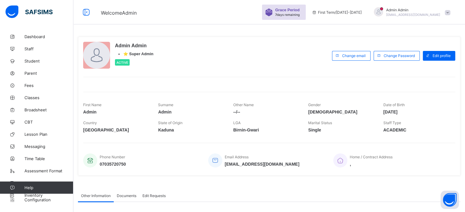
click at [404, 9] on span "Admin Admin" at bounding box center [413, 10] width 54 height 5
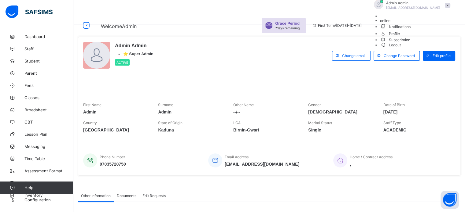
click at [369, 35] on div "Admin Admin • ⭐ Super Admin Active Change email Change Password Edit profile Fi…" at bounding box center [269, 106] width 382 height 149
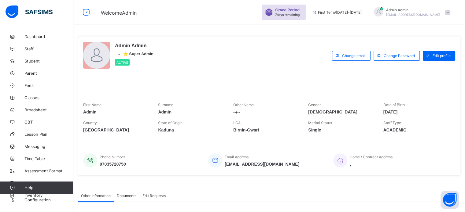
click at [403, 11] on span "Admin Admin" at bounding box center [413, 10] width 54 height 5
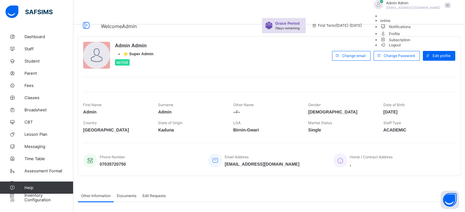
click at [387, 25] on div "Admin Admin • ⭐ Super Admin Active Change email Change Password Edit profile Fi…" at bounding box center [269, 151] width 392 height 303
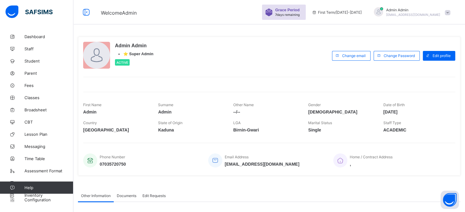
click at [387, 25] on div "Admin Admin • ⭐ Super Admin Active Change email Change Password Edit profile Fi…" at bounding box center [269, 151] width 392 height 303
click at [35, 48] on span "Staff" at bounding box center [48, 48] width 49 height 5
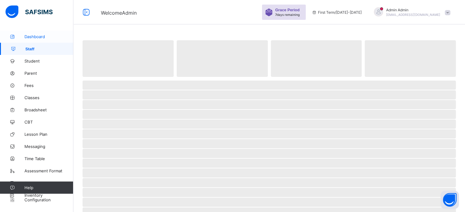
click at [39, 39] on link "Dashboard" at bounding box center [36, 37] width 73 height 12
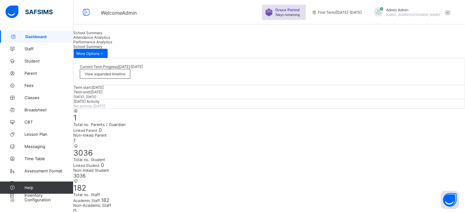
click at [145, 40] on div "Attendance Analytics" at bounding box center [269, 37] width 392 height 5
click at [112, 44] on span "Performance Analytics" at bounding box center [92, 42] width 39 height 5
click at [150, 40] on div "Attendance Analytics" at bounding box center [269, 37] width 392 height 5
click at [164, 44] on div "Performance Analytics" at bounding box center [269, 42] width 392 height 5
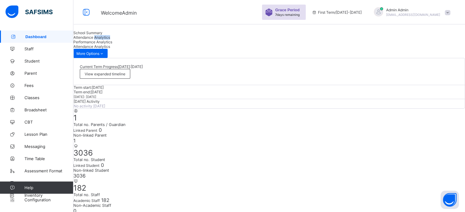
click at [164, 44] on div "Performance Analytics" at bounding box center [269, 42] width 392 height 5
click at [182, 43] on div "Performance Analytics" at bounding box center [269, 42] width 392 height 5
click at [220, 44] on div "School Summary Attendance Analytics Performance Analytics" at bounding box center [269, 38] width 392 height 14
click at [110, 40] on span "Attendance Analytics" at bounding box center [91, 37] width 37 height 5
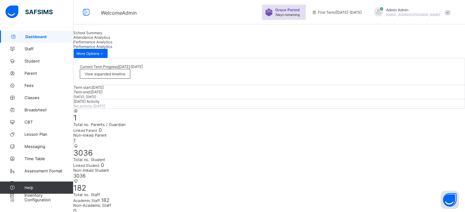
click at [102, 35] on span "School Summary" at bounding box center [87, 33] width 29 height 5
click at [110, 40] on span "Attendance Analytics" at bounding box center [91, 37] width 37 height 5
click at [112, 44] on span "Performance Analytics" at bounding box center [92, 42] width 39 height 5
click at [110, 40] on span "Attendance Analytics" at bounding box center [91, 37] width 37 height 5
click at [102, 35] on span "School Summary" at bounding box center [87, 33] width 29 height 5
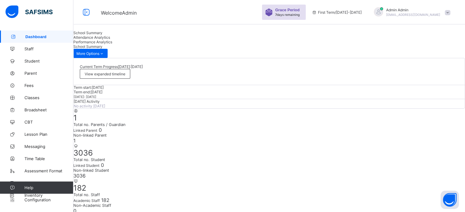
click at [134, 40] on div "Attendance Analytics" at bounding box center [269, 37] width 392 height 5
click at [112, 44] on span "Performance Analytics" at bounding box center [92, 42] width 39 height 5
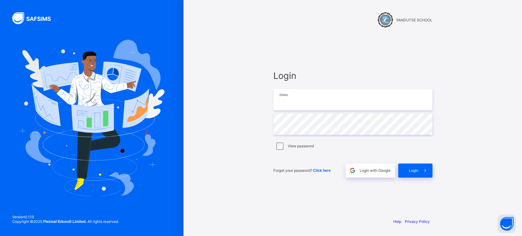
click at [296, 105] on input "email" at bounding box center [352, 99] width 159 height 21
click at [340, 37] on div "Login Email Password View password Forgot your password? Click here Login with …" at bounding box center [352, 124] width 171 height 179
